Goal: Transaction & Acquisition: Book appointment/travel/reservation

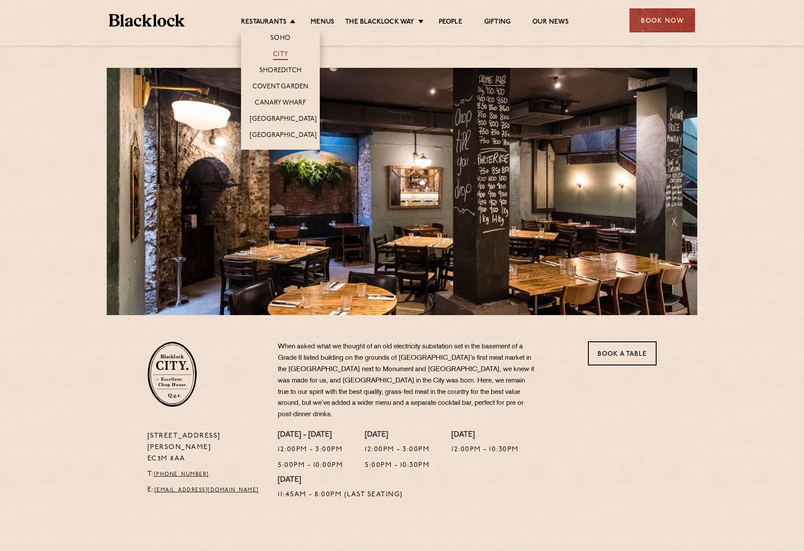
click at [282, 53] on link "City" at bounding box center [280, 55] width 15 height 10
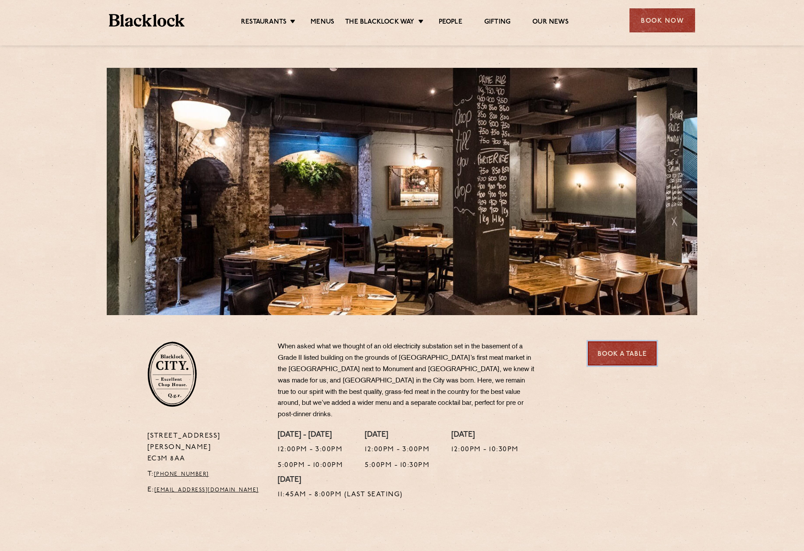
click at [633, 357] on link "Book a Table" at bounding box center [622, 353] width 69 height 24
